Goal: Information Seeking & Learning: Learn about a topic

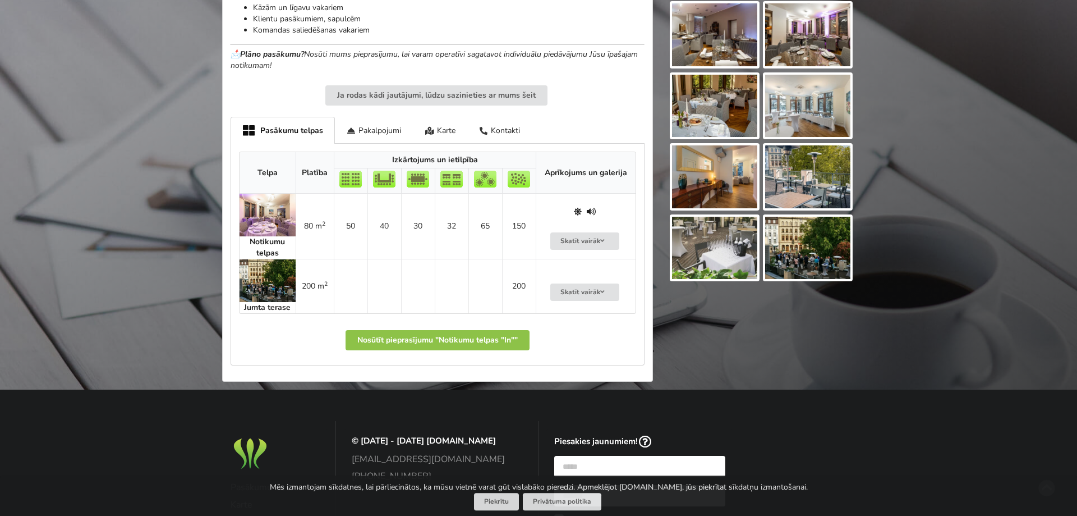
scroll to position [572, 0]
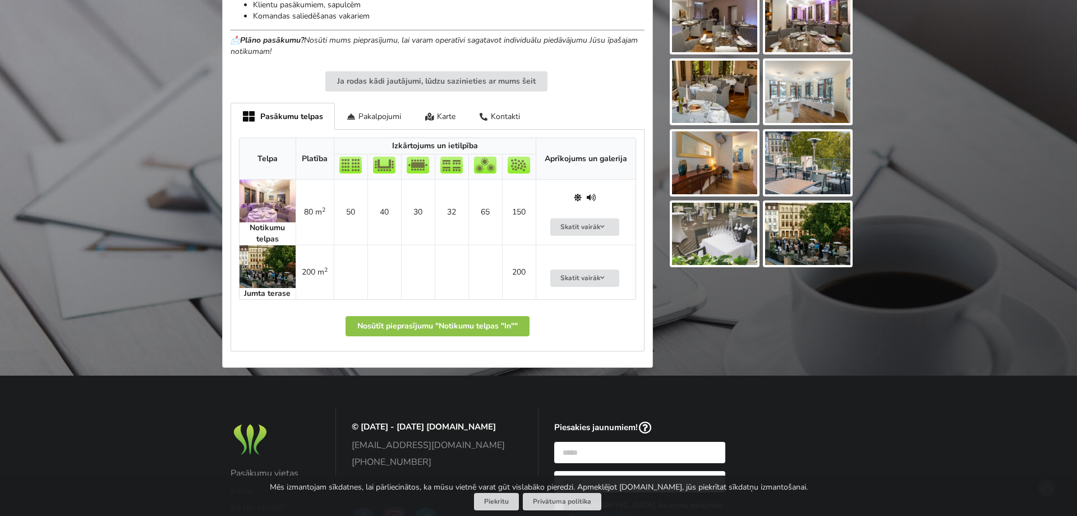
click at [262, 188] on img at bounding box center [268, 201] width 56 height 43
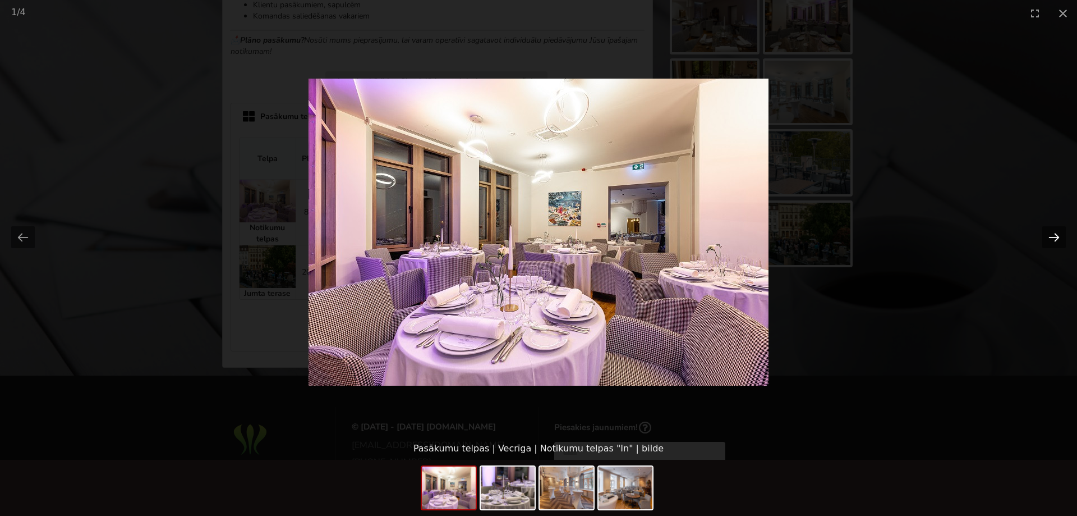
click at [1062, 241] on button "Next slide" at bounding box center [1055, 237] width 24 height 22
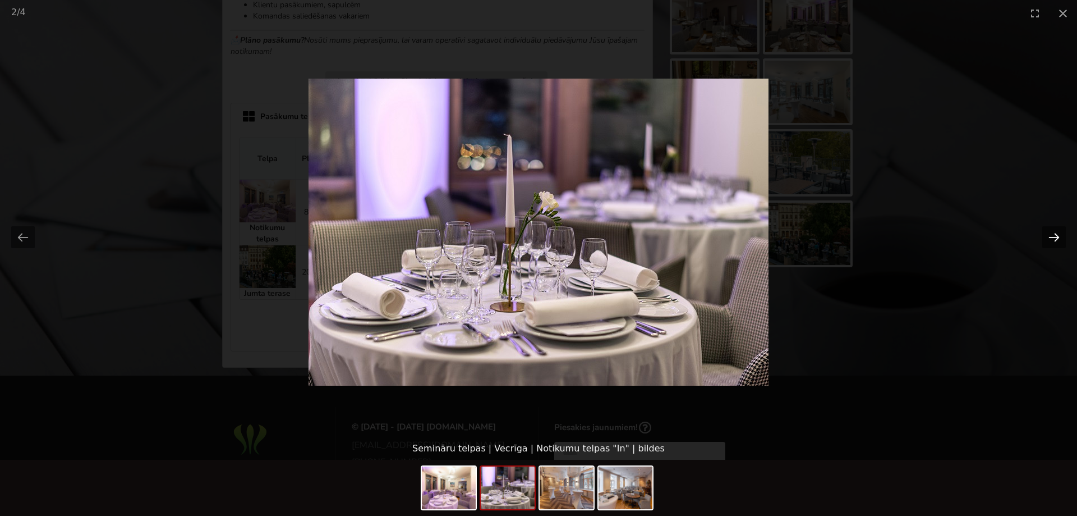
click at [1062, 241] on button "Next slide" at bounding box center [1055, 237] width 24 height 22
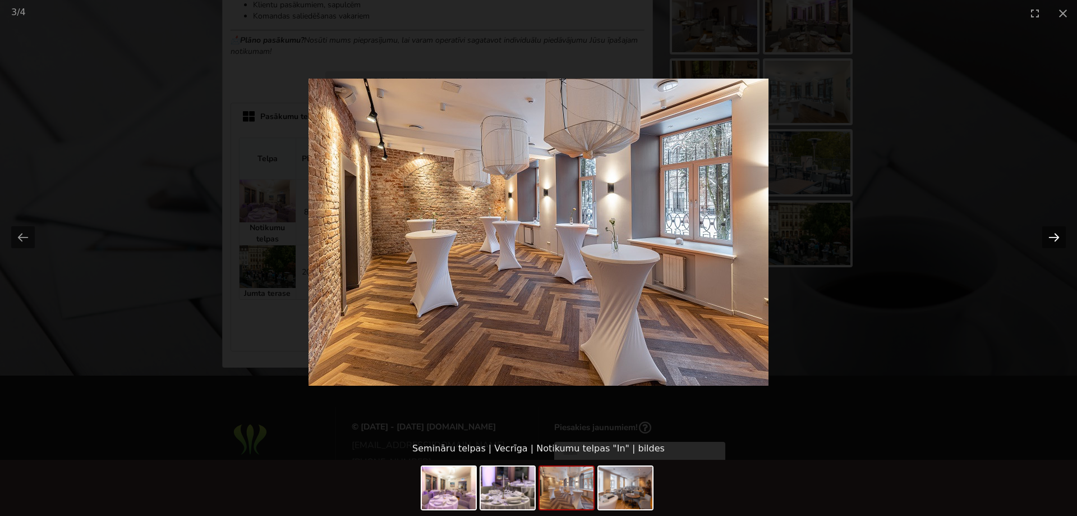
click at [1062, 241] on button "Next slide" at bounding box center [1055, 237] width 24 height 22
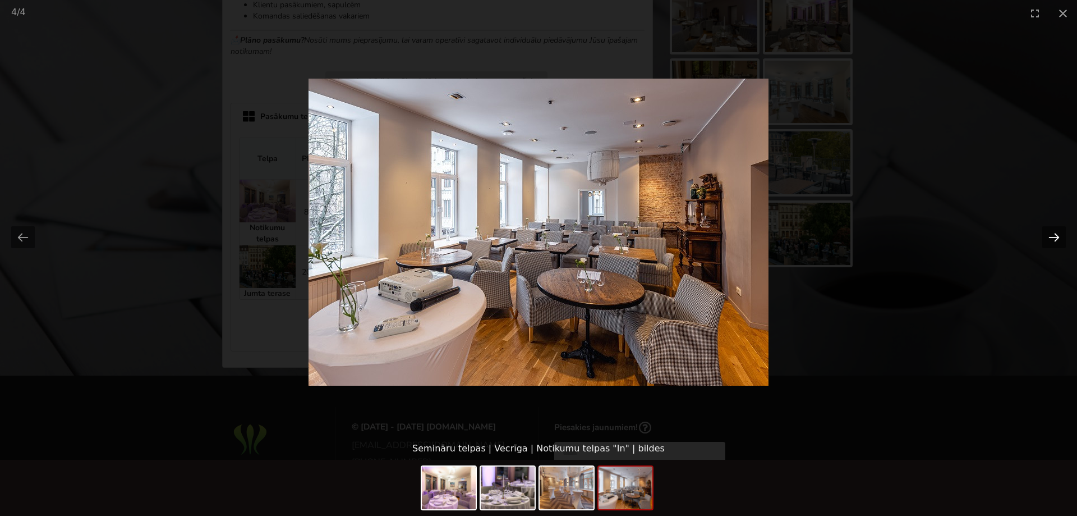
click at [1062, 241] on button "Next slide" at bounding box center [1055, 237] width 24 height 22
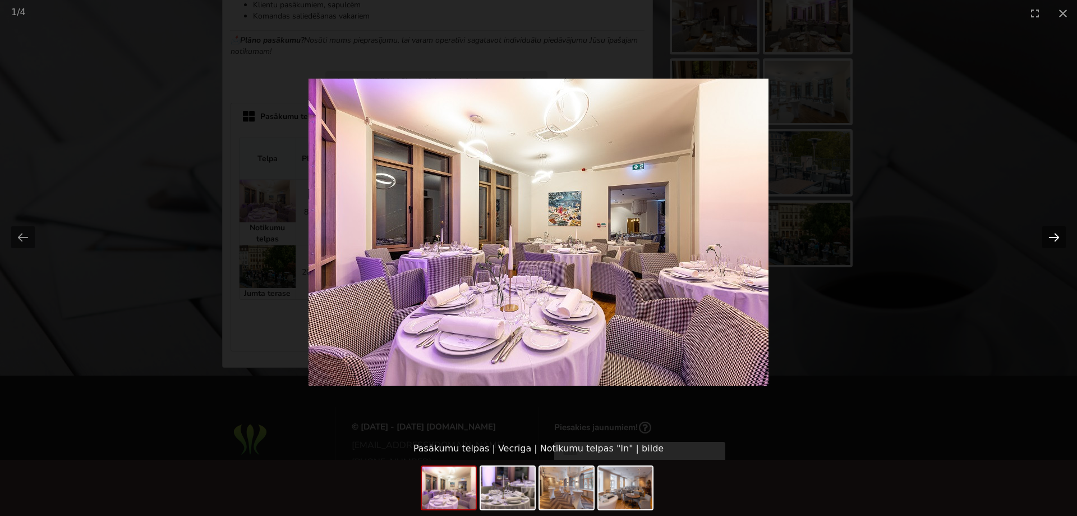
click at [1062, 241] on button "Next slide" at bounding box center [1055, 237] width 24 height 22
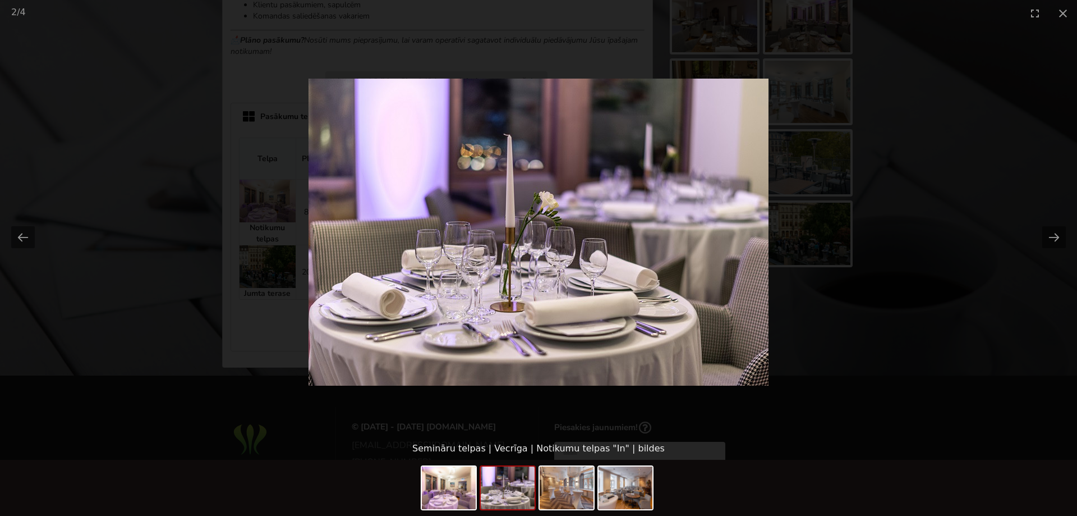
scroll to position [0, 0]
click at [991, 227] on picture at bounding box center [538, 231] width 1077 height 411
click at [1067, 10] on button "Close gallery" at bounding box center [1063, 13] width 28 height 26
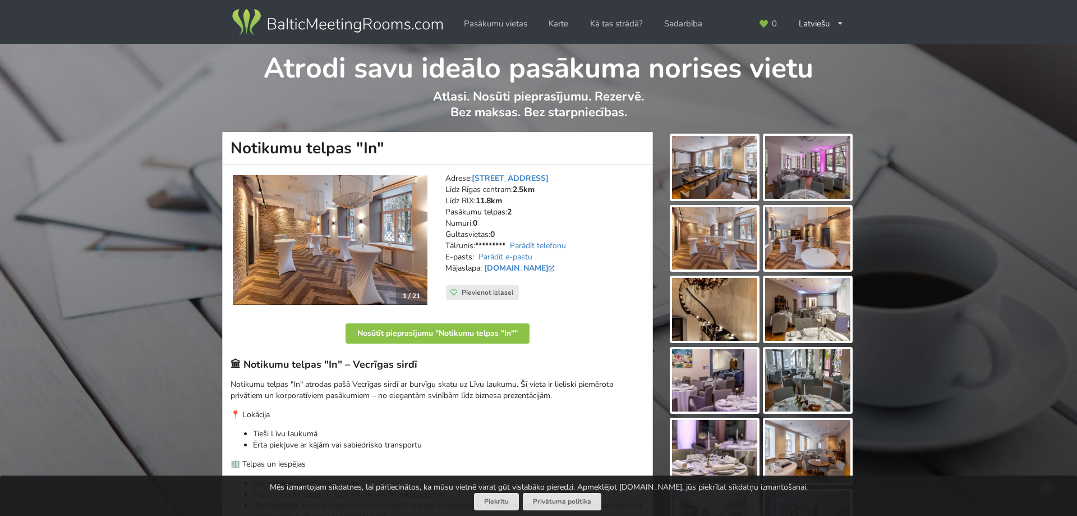
click at [740, 162] on img at bounding box center [714, 167] width 85 height 63
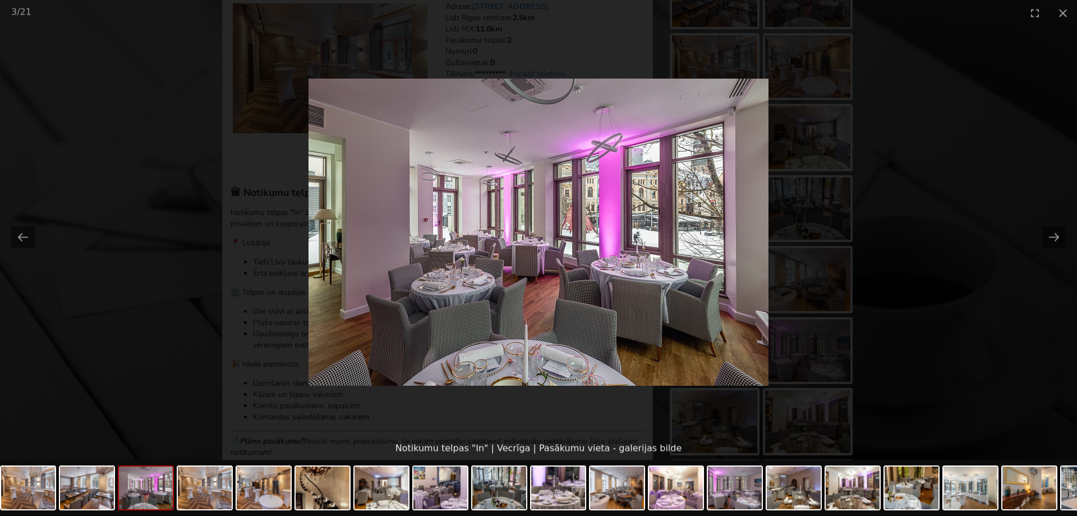
click at [893, 191] on picture at bounding box center [538, 231] width 1077 height 411
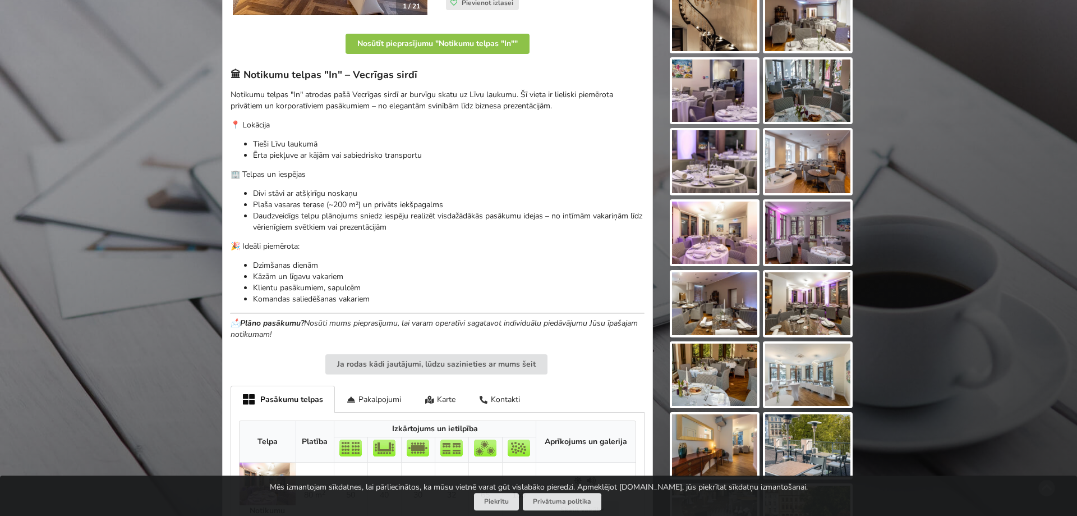
scroll to position [687, 0]
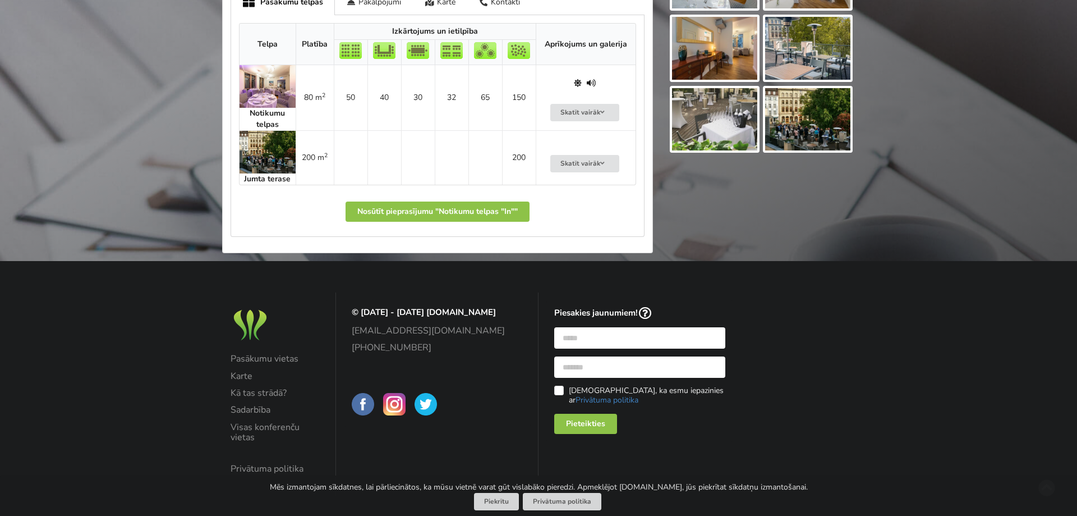
click at [815, 121] on img at bounding box center [807, 119] width 85 height 63
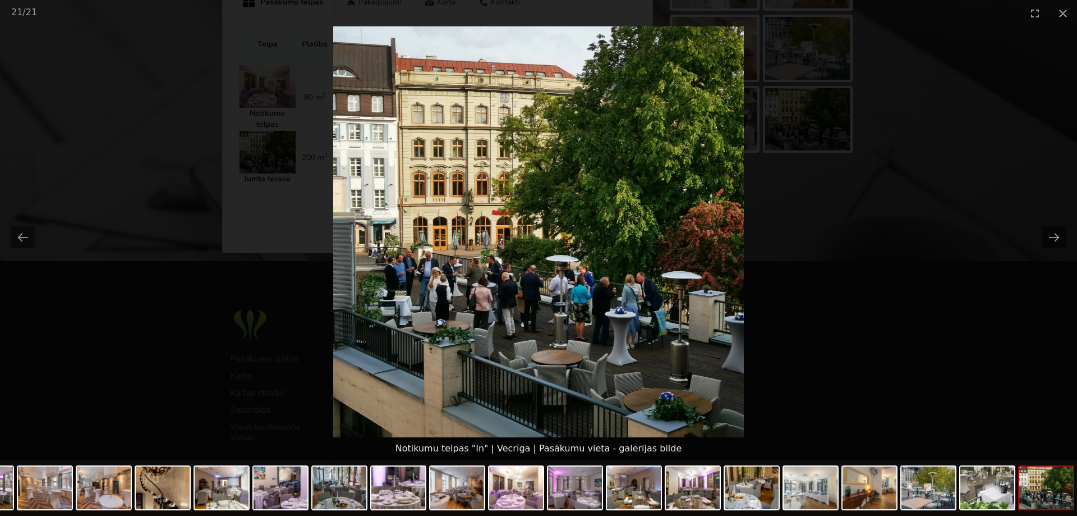
scroll to position [0, 0]
click at [915, 168] on picture at bounding box center [538, 231] width 1077 height 411
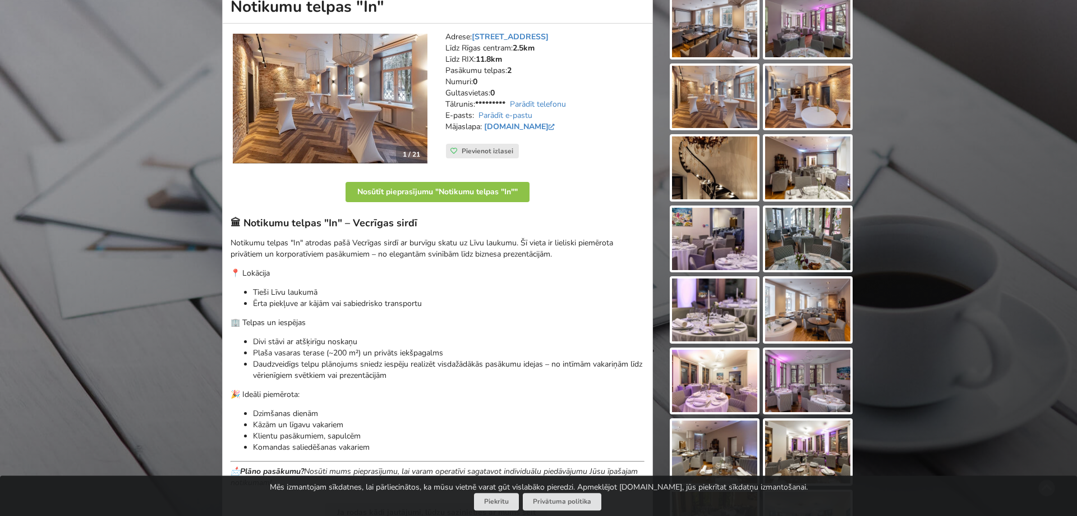
scroll to position [172, 0]
